Goal: Transaction & Acquisition: Purchase product/service

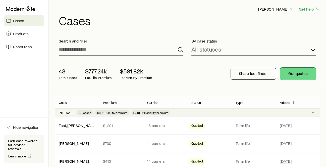
click at [295, 73] on button "Get quotes" at bounding box center [298, 74] width 36 height 12
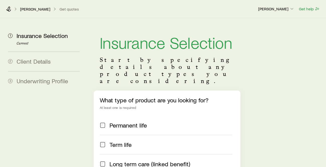
click at [38, 63] on span "Client Details" at bounding box center [34, 61] width 34 height 7
click at [293, 9] on icon "button" at bounding box center [292, 8] width 5 height 5
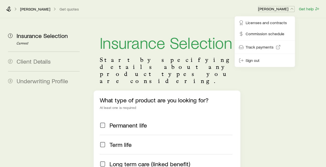
click at [293, 9] on polyline "button" at bounding box center [292, 8] width 3 height 1
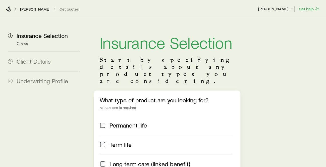
click at [293, 8] on icon "button" at bounding box center [292, 8] width 5 height 5
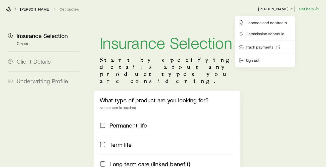
click at [293, 9] on icon "button" at bounding box center [292, 8] width 5 height 5
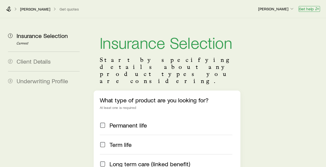
click at [312, 10] on button "Get help" at bounding box center [309, 9] width 21 height 6
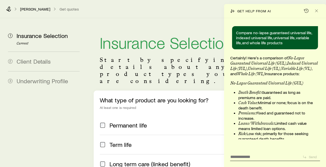
scroll to position [12724, 0]
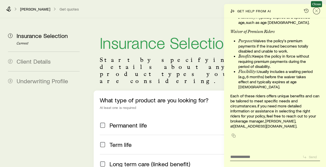
click at [316, 12] on icon "Close" at bounding box center [316, 10] width 5 height 5
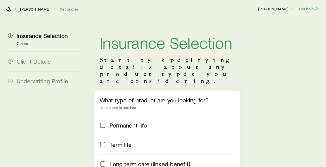
click at [42, 61] on span "Client Details" at bounding box center [34, 61] width 34 height 7
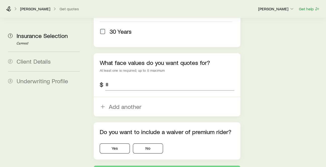
scroll to position [331, 0]
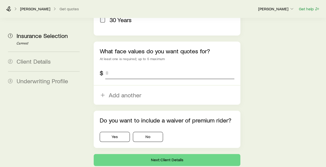
click at [145, 76] on input "tel" at bounding box center [170, 73] width 130 height 12
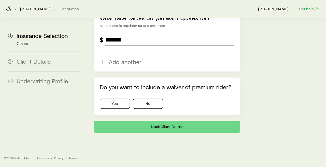
scroll to position [374, 0]
type input "*******"
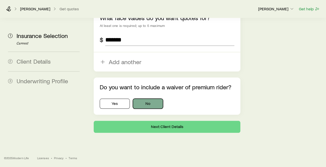
click at [163, 104] on button "No" at bounding box center [148, 104] width 30 height 10
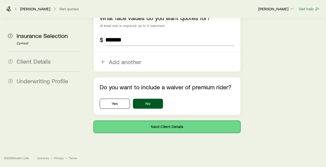
click at [183, 127] on button "Next: Client Details" at bounding box center [167, 127] width 147 height 12
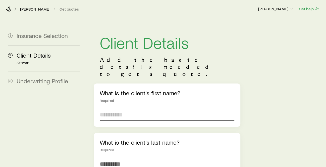
click at [140, 109] on input "text" at bounding box center [167, 115] width 135 height 12
type input "******"
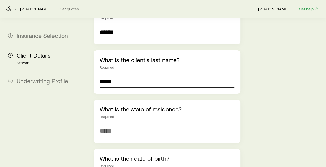
scroll to position [112, 0]
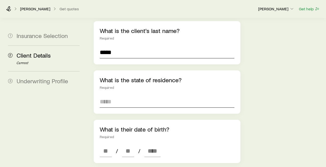
type input "*****"
click at [126, 96] on input at bounding box center [167, 102] width 135 height 12
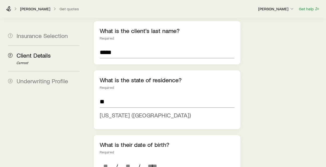
click at [141, 111] on span "[US_STATE] ([GEOGRAPHIC_DATA])" at bounding box center [145, 114] width 91 height 7
type input "**********"
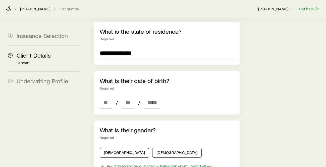
scroll to position [167, 0]
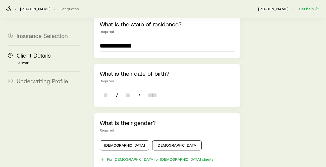
click at [112, 89] on input at bounding box center [106, 95] width 12 height 12
type input "**"
type input "****"
type input "*"
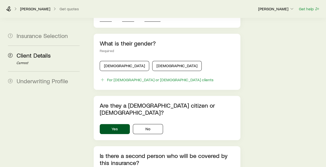
scroll to position [251, 0]
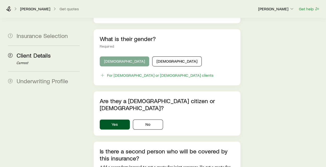
type input "****"
click at [121, 56] on button "[DEMOGRAPHIC_DATA]" at bounding box center [125, 61] width 50 height 10
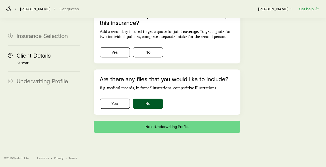
scroll to position [391, 0]
click at [157, 47] on button "No" at bounding box center [148, 52] width 30 height 10
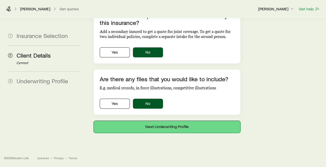
click at [169, 127] on button "Next: Underwriting Profile" at bounding box center [167, 127] width 147 height 12
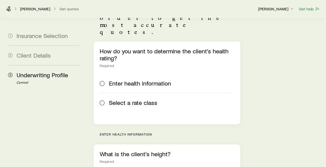
scroll to position [84, 0]
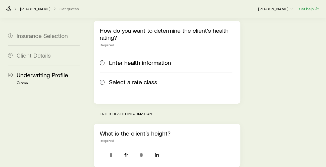
click at [105, 78] on span at bounding box center [103, 81] width 6 height 7
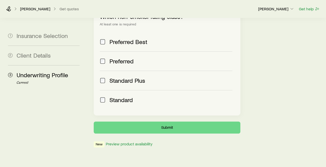
scroll to position [249, 0]
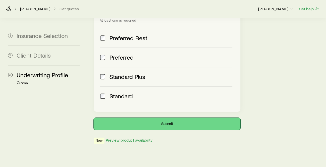
click at [182, 118] on button "Submit" at bounding box center [167, 124] width 147 height 12
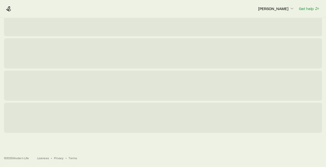
scroll to position [0, 0]
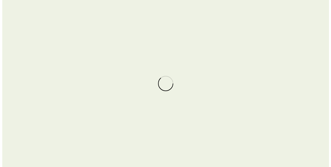
scroll to position [12724, 0]
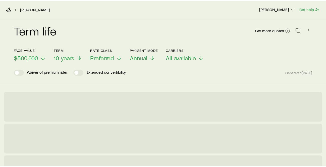
scroll to position [12724, 0]
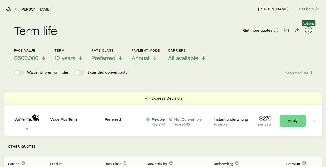
click at [308, 33] on button "button" at bounding box center [308, 29] width 7 height 7
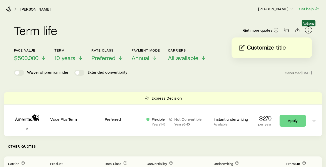
click at [308, 30] on icon "button" at bounding box center [308, 29] width 5 height 5
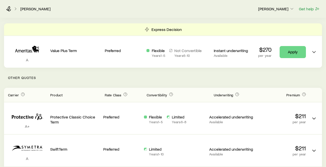
scroll to position [0, 0]
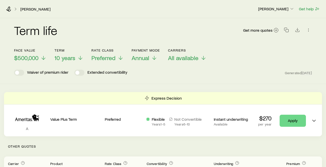
scroll to position [12724, 0]
